Goal: Navigation & Orientation: Find specific page/section

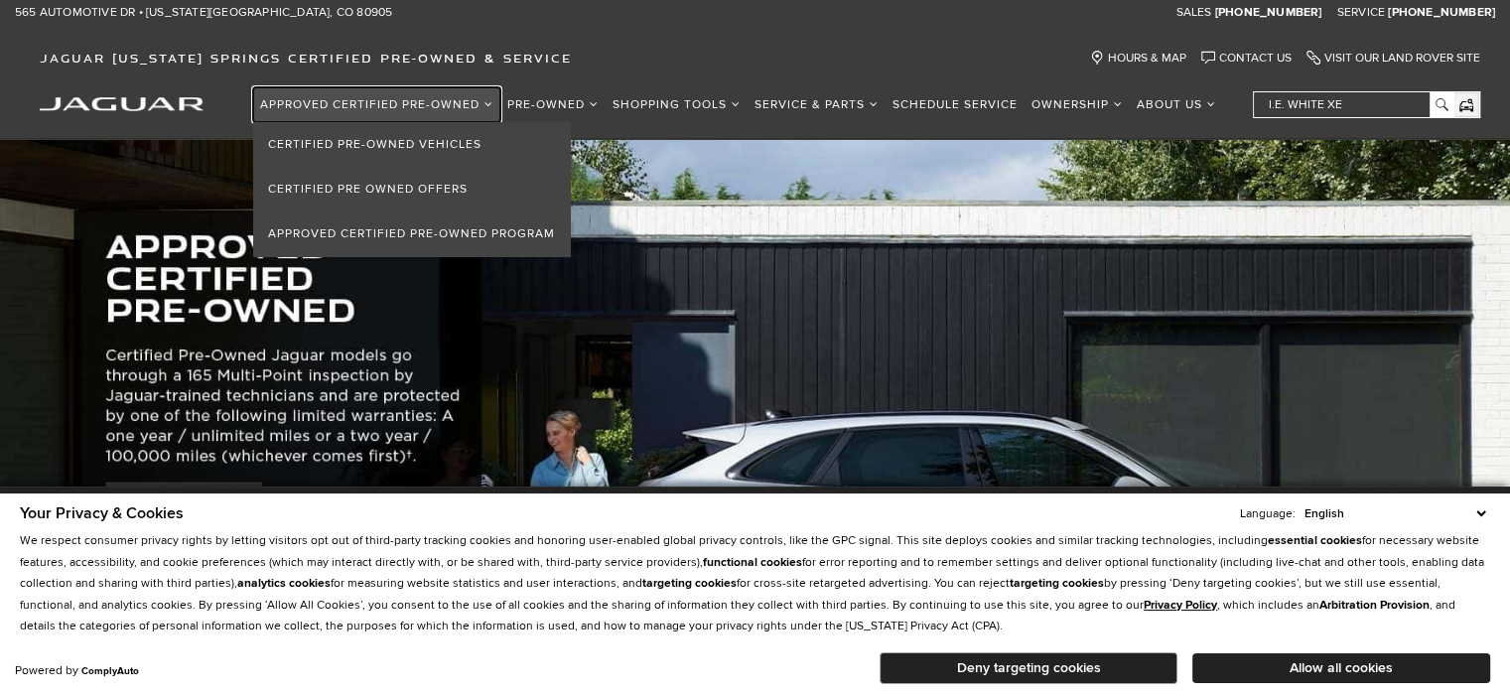
click at [386, 88] on link "Approved Certified Pre-Owned" at bounding box center [376, 104] width 247 height 35
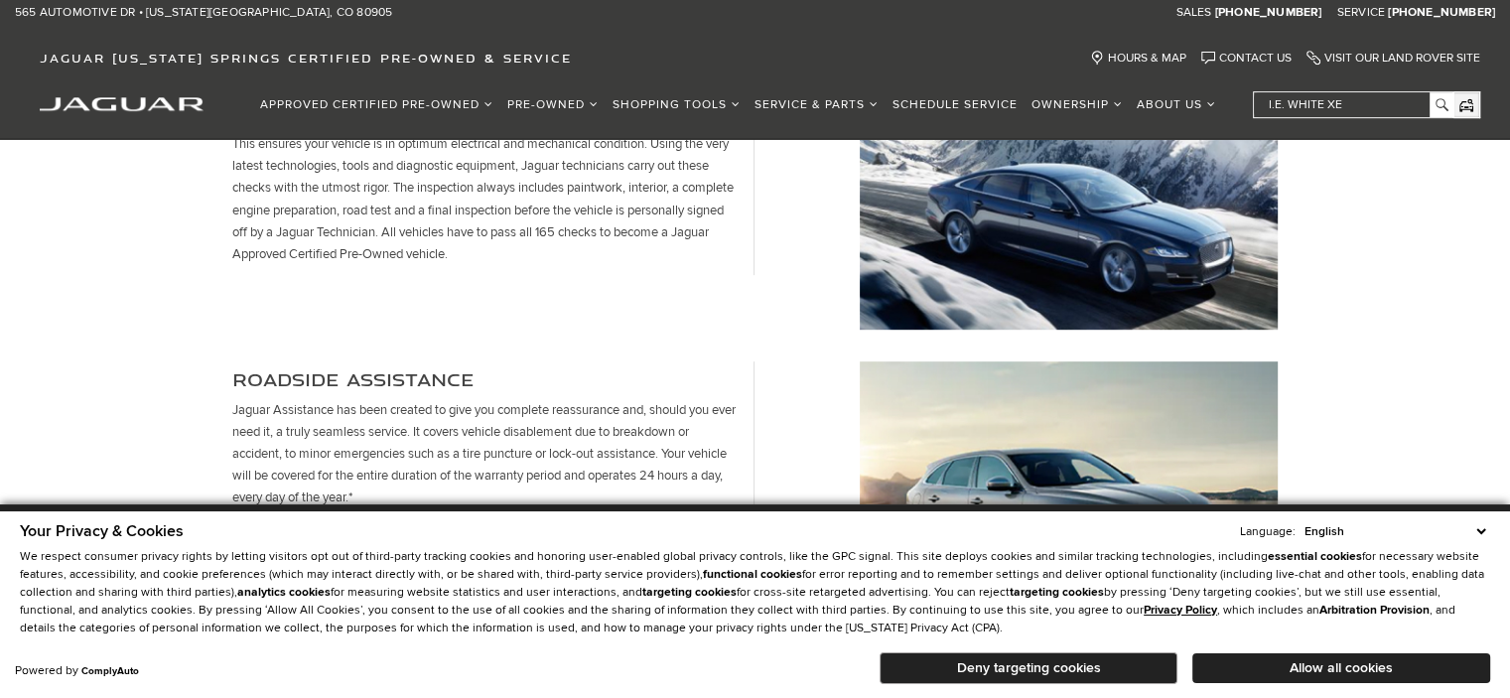
scroll to position [1023, 0]
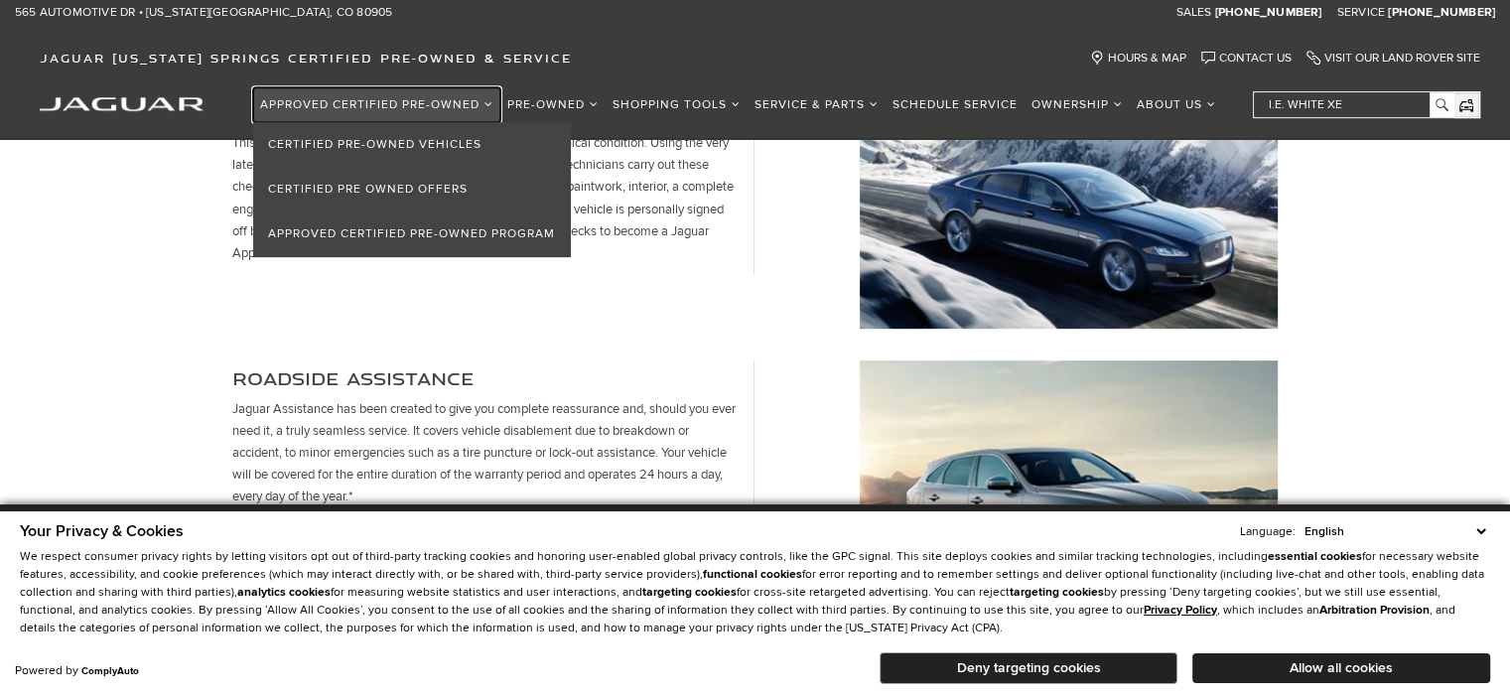
drag, startPoint x: 376, startPoint y: 286, endPoint x: 343, endPoint y: 114, distance: 175.1
click at [343, 114] on link "Approved Certified Pre-Owned" at bounding box center [376, 104] width 247 height 35
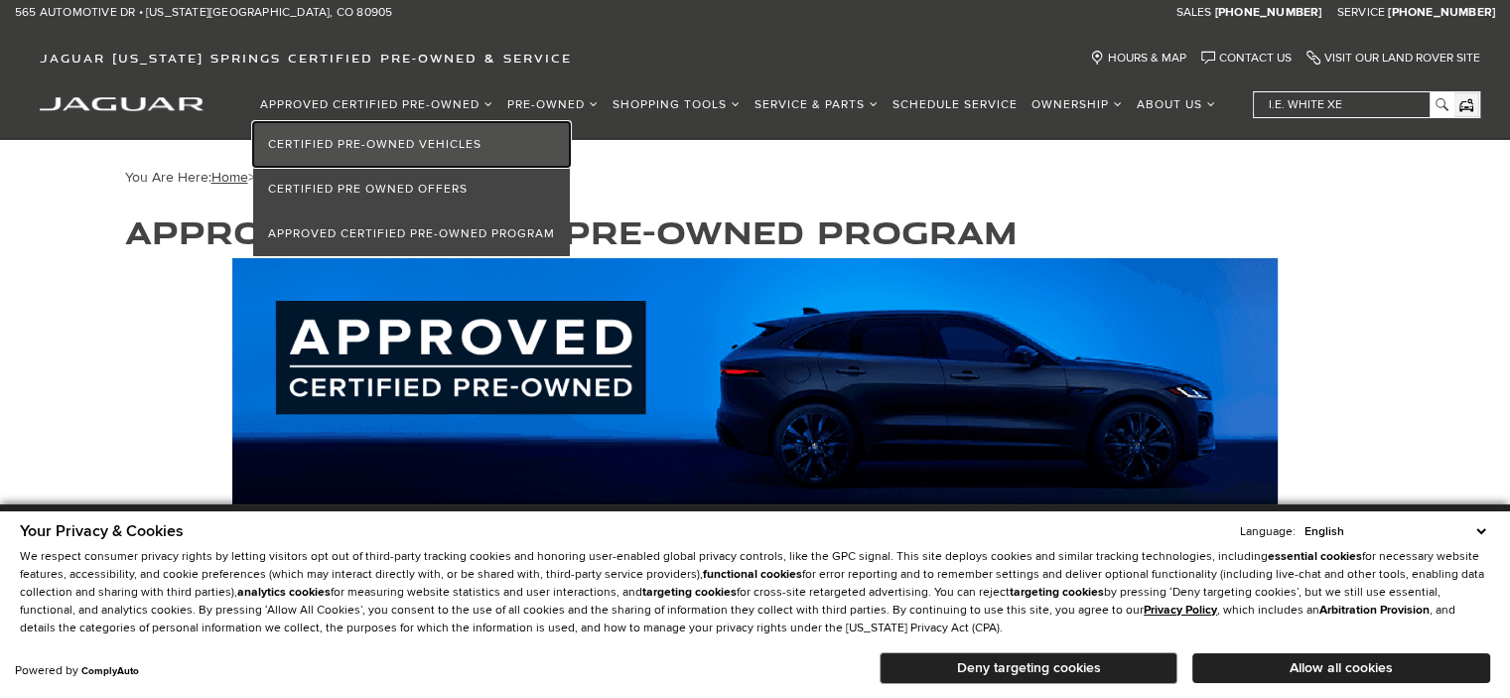
click at [350, 135] on link "Certified Pre-Owned Vehicles" at bounding box center [411, 144] width 317 height 45
